Goal: Task Accomplishment & Management: Use online tool/utility

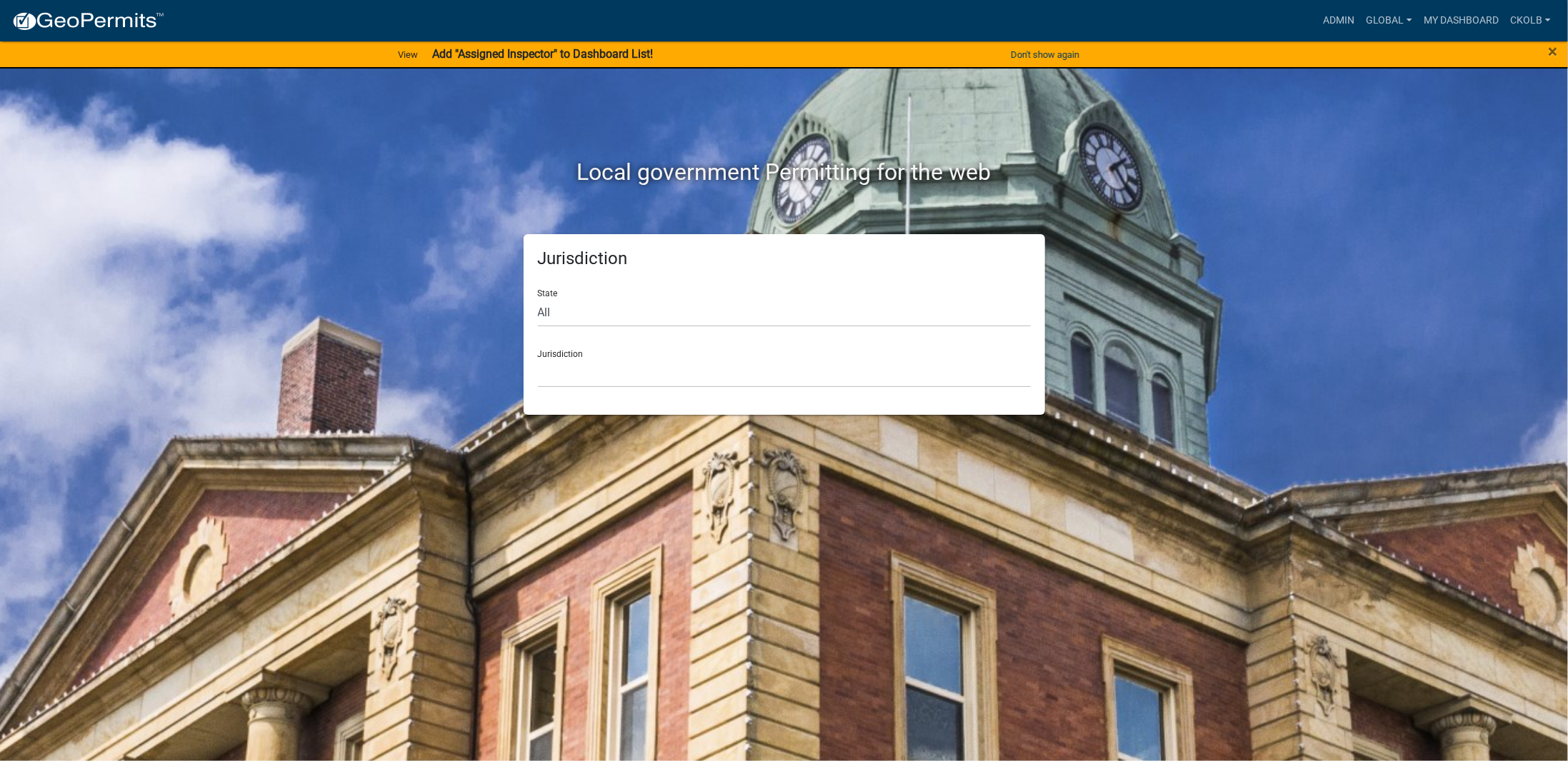
click at [1567, 47] on div "×" at bounding box center [1502, 55] width 131 height 30
click at [1550, 54] on span "×" at bounding box center [1553, 51] width 9 height 20
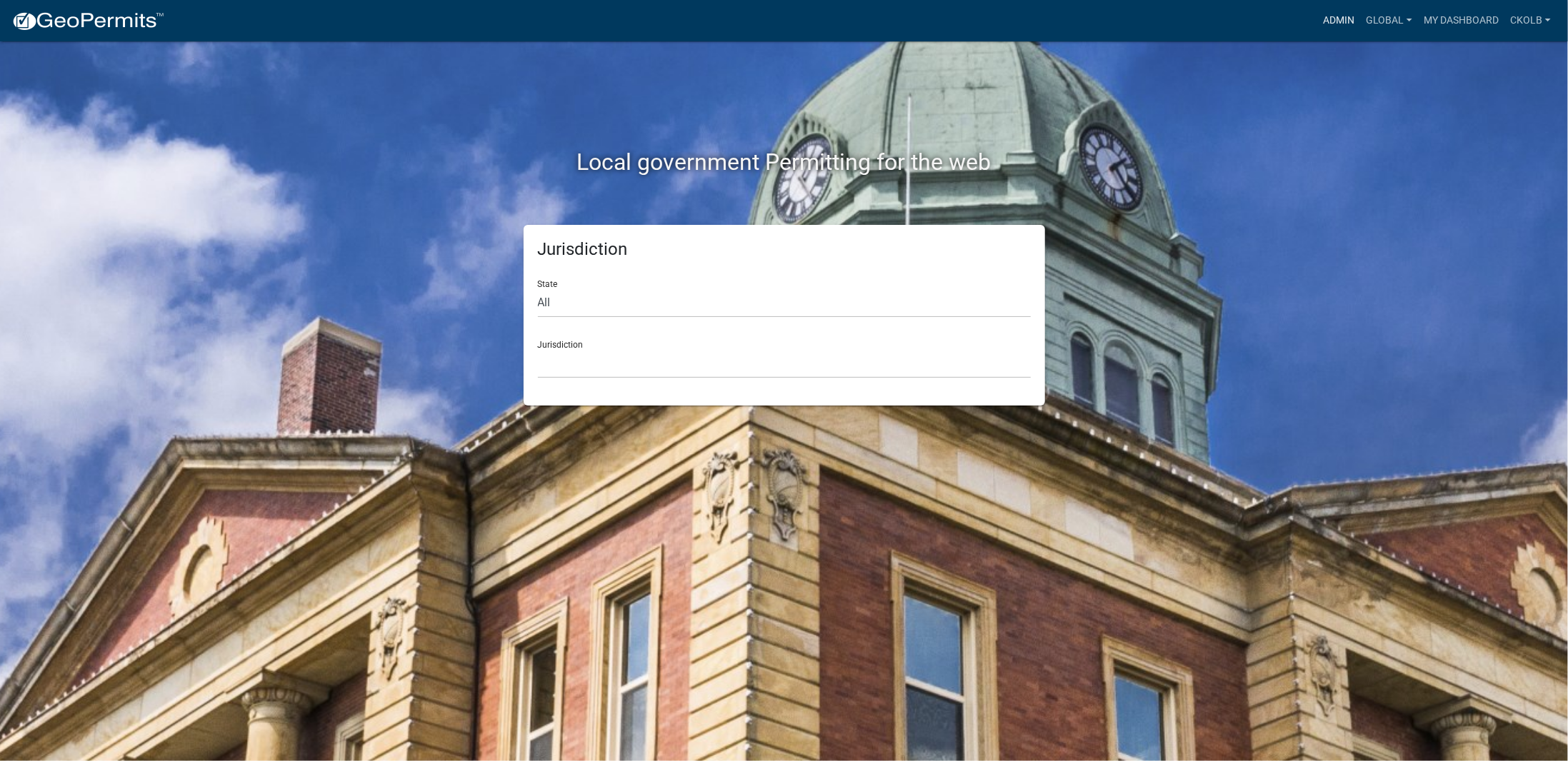
click at [1324, 17] on link "Admin" at bounding box center [1339, 21] width 43 height 27
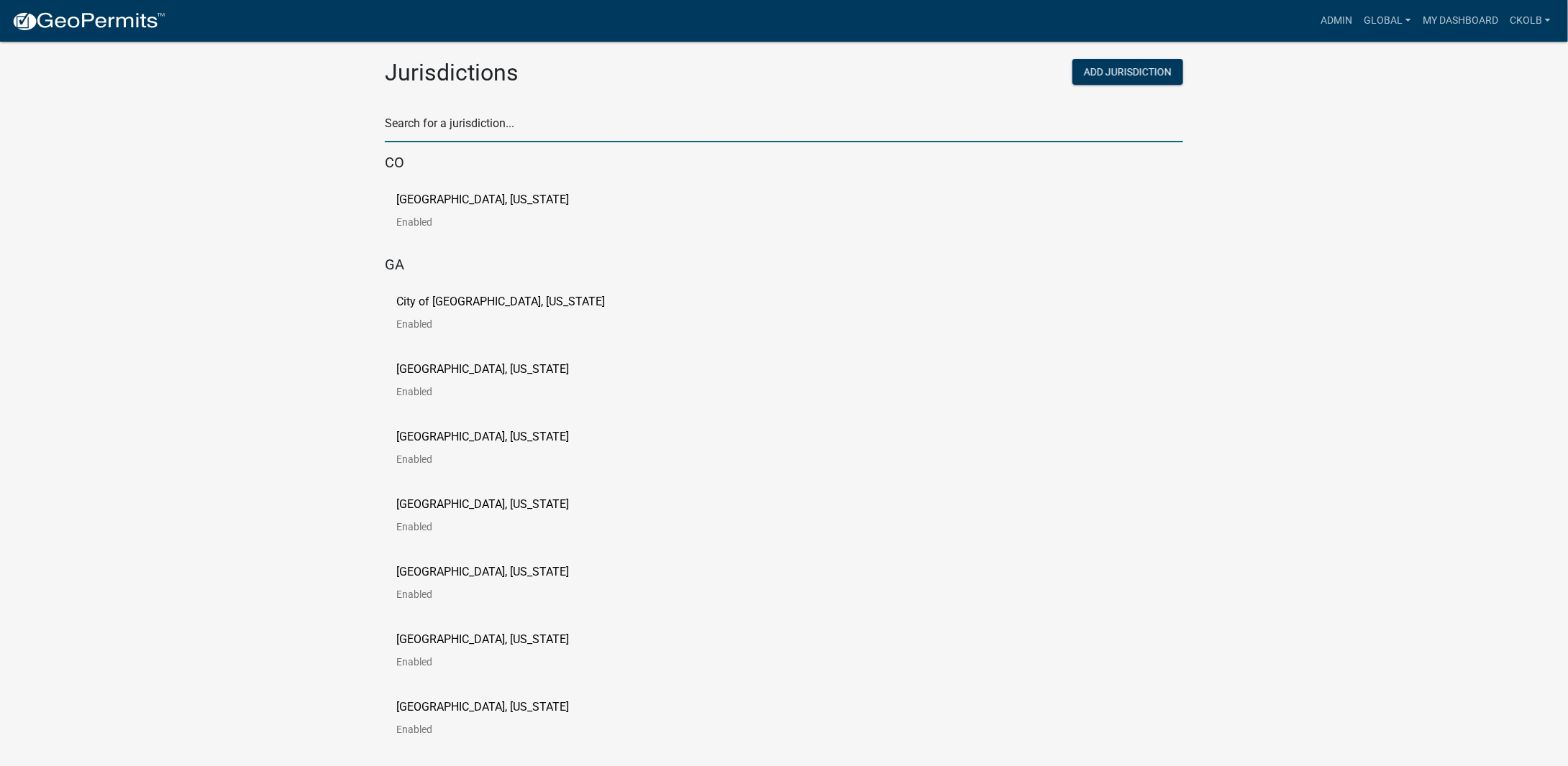
click at [503, 119] on input "text" at bounding box center [784, 127] width 798 height 29
type input "testing"
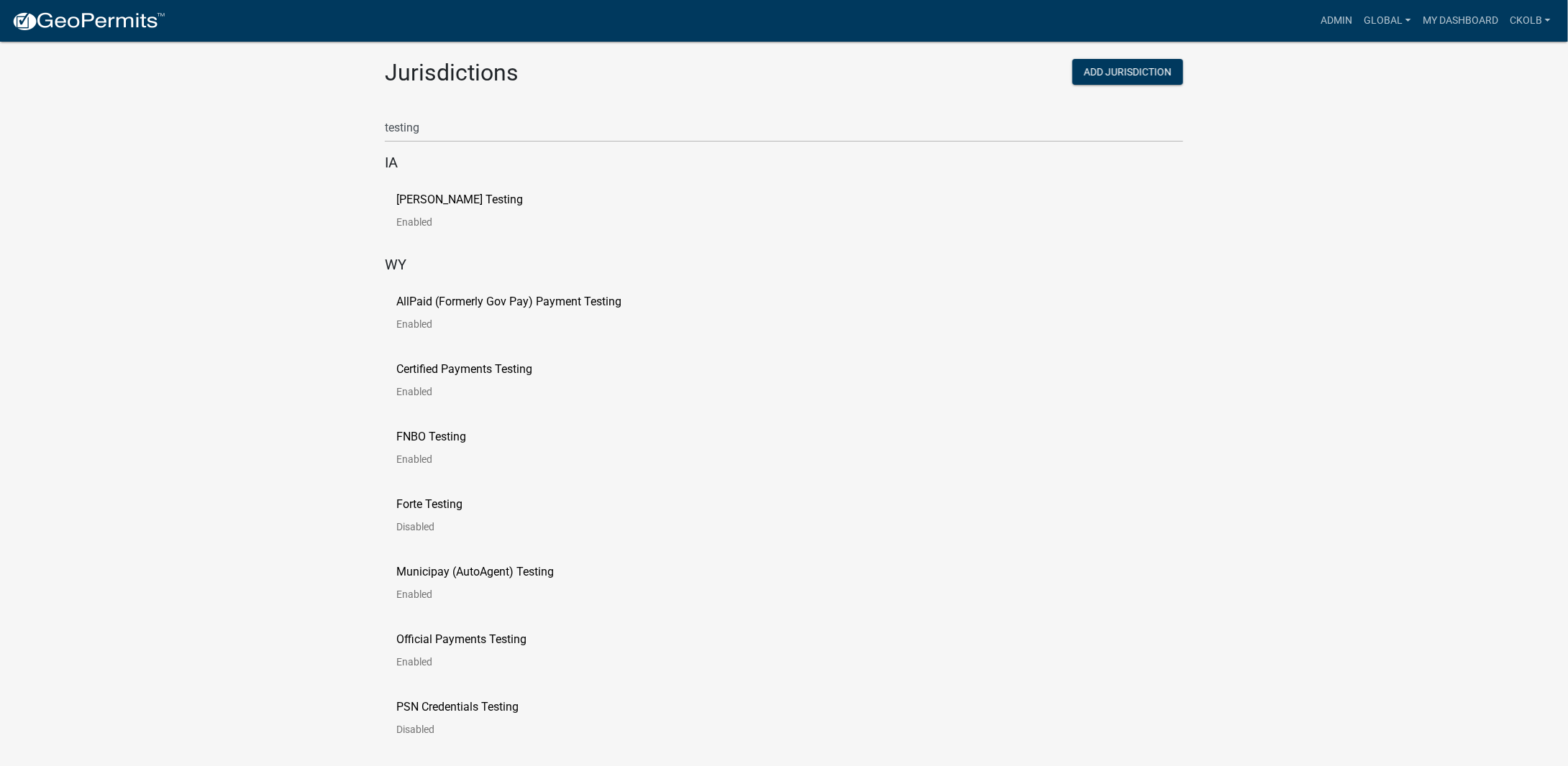
click at [484, 202] on p "[PERSON_NAME] Testing" at bounding box center [459, 200] width 127 height 11
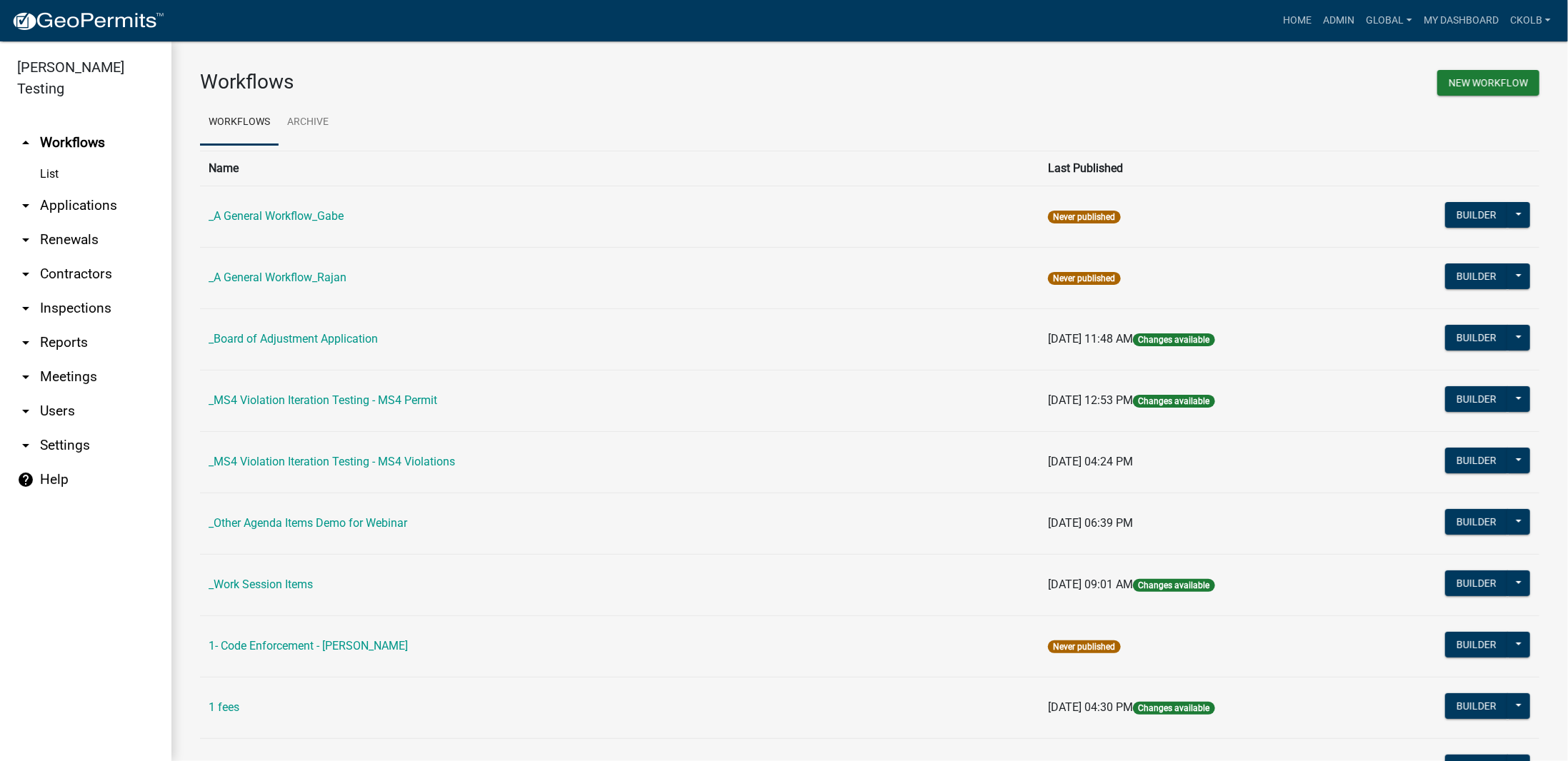
click at [1180, 81] on div "New Workflow" at bounding box center [1211, 85] width 681 height 30
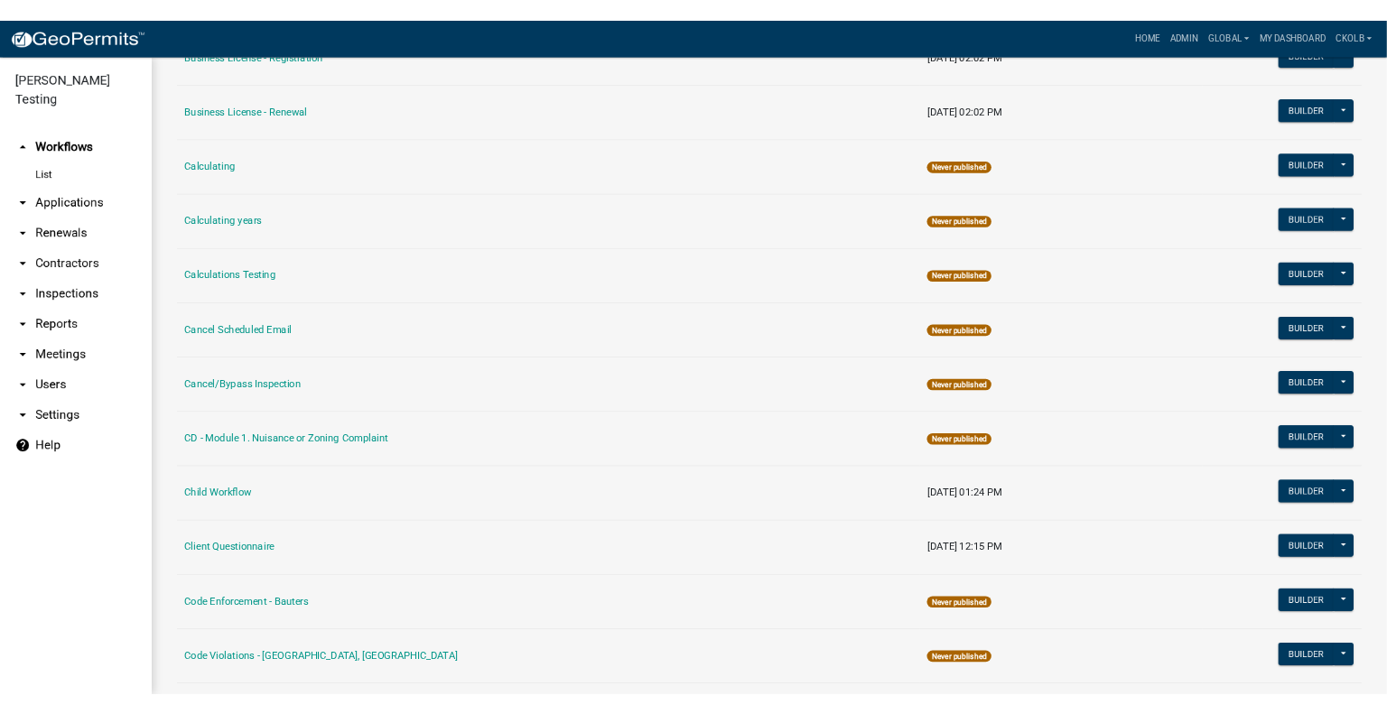
scroll to position [1773, 0]
